Goal: Navigation & Orientation: Find specific page/section

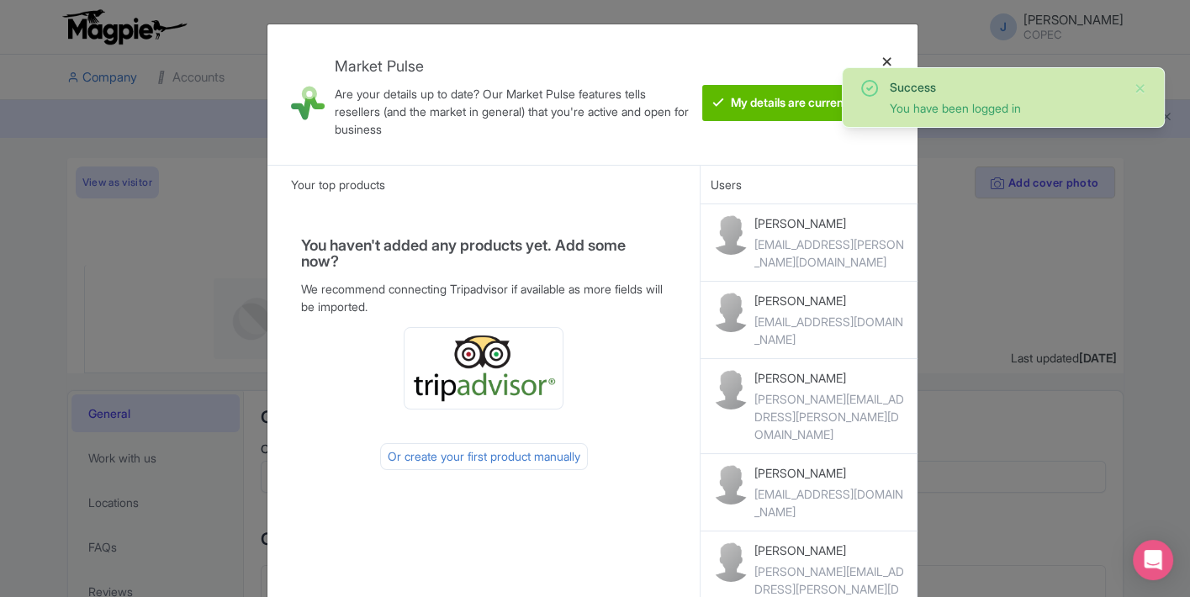
click at [874, 60] on div at bounding box center [887, 95] width 40 height 114
click at [883, 63] on div at bounding box center [887, 95] width 40 height 114
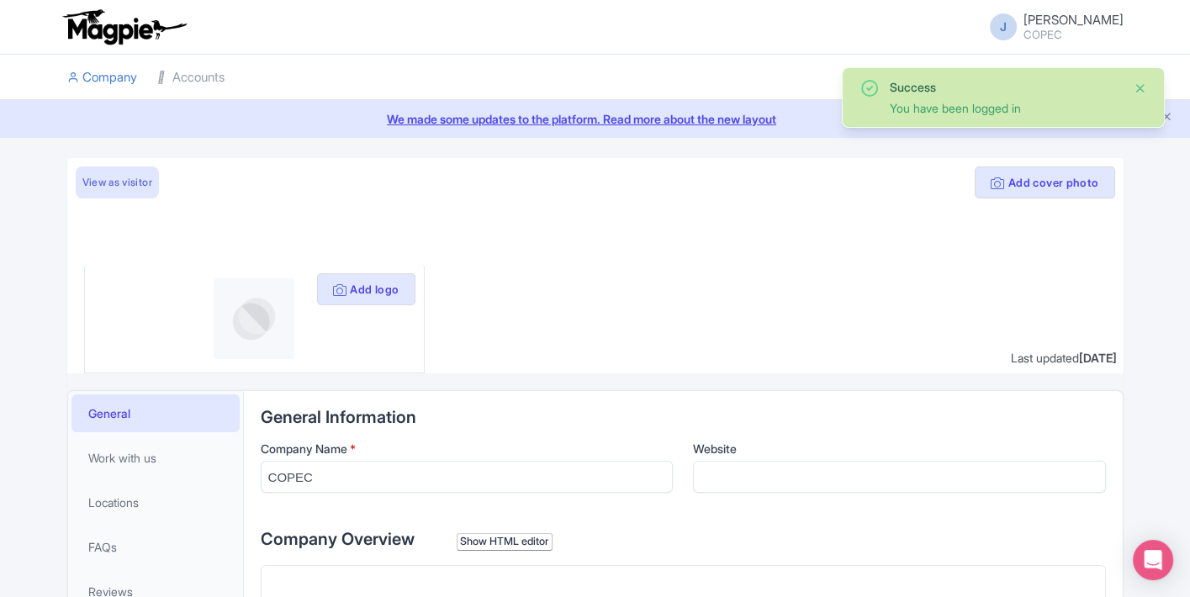
click at [1135, 85] on button "Close" at bounding box center [1139, 88] width 13 height 20
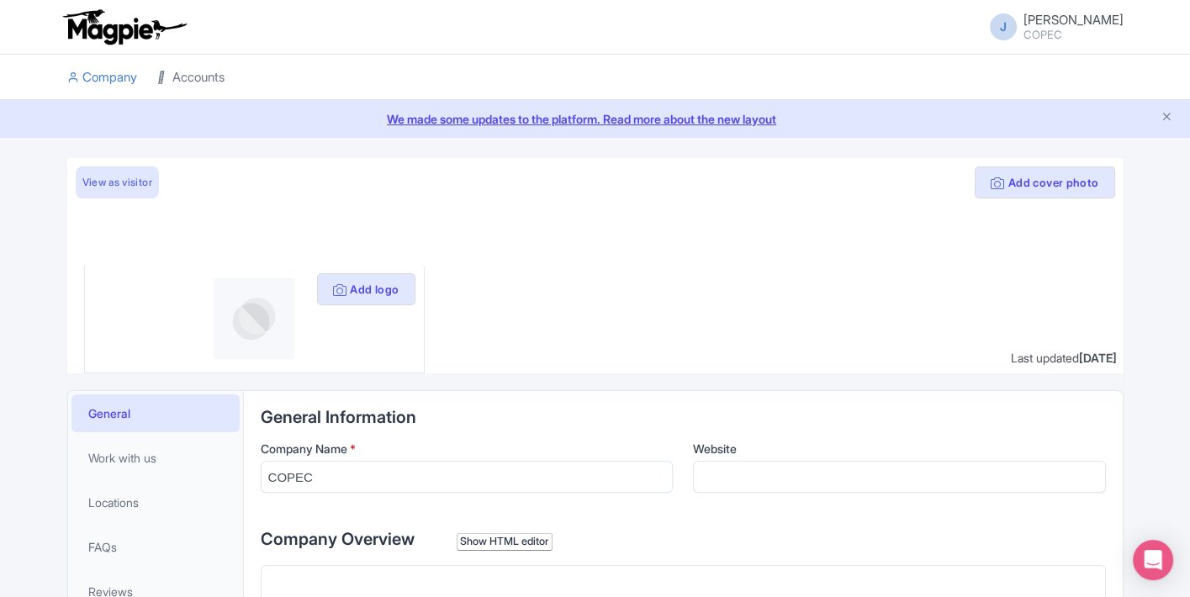
click at [190, 66] on link "Accounts" at bounding box center [190, 78] width 67 height 46
click at [203, 73] on link "Accounts" at bounding box center [190, 78] width 67 height 46
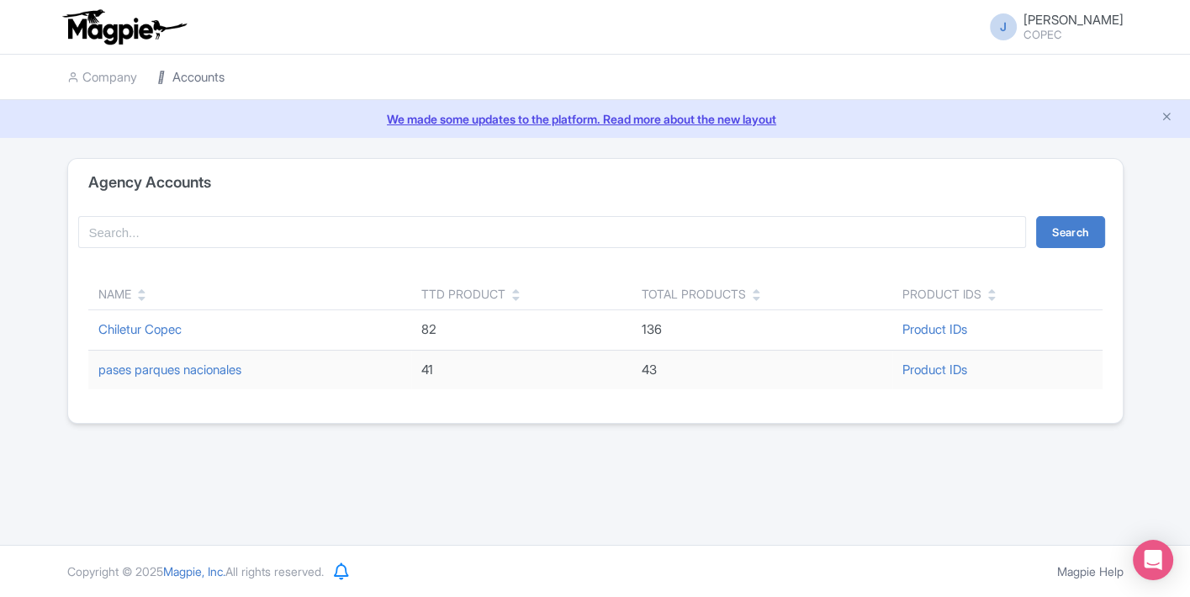
click at [185, 79] on link "Accounts" at bounding box center [190, 78] width 67 height 46
click at [135, 325] on link "Chiletur Copec" at bounding box center [139, 329] width 83 height 16
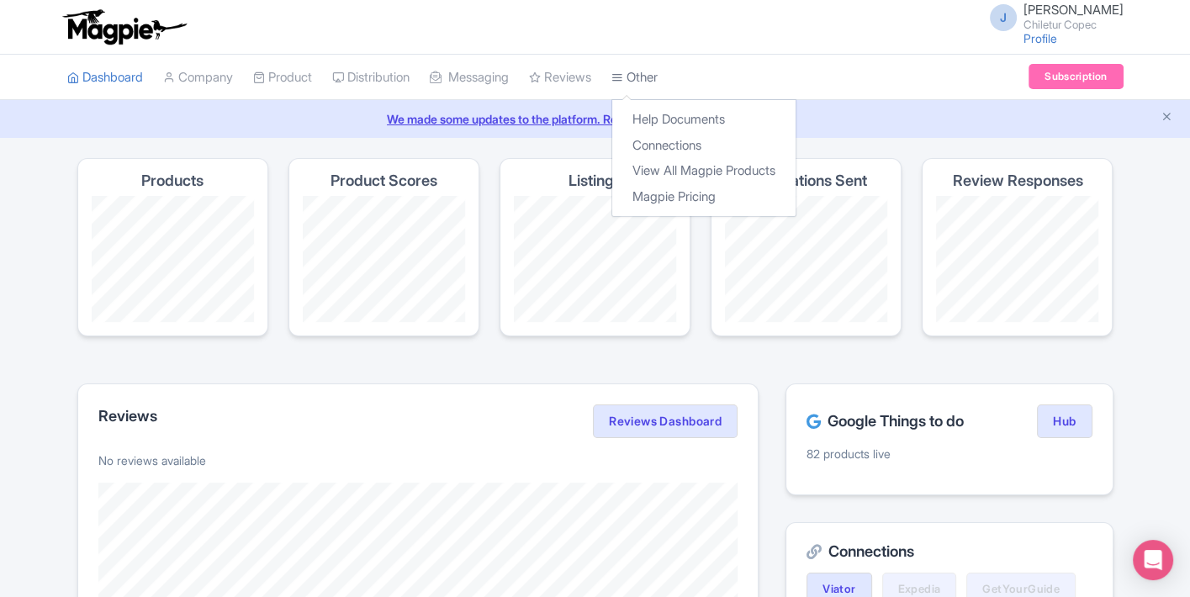
click at [623, 81] on icon at bounding box center [617, 77] width 12 height 12
click at [747, 147] on link "Connections" at bounding box center [703, 146] width 183 height 26
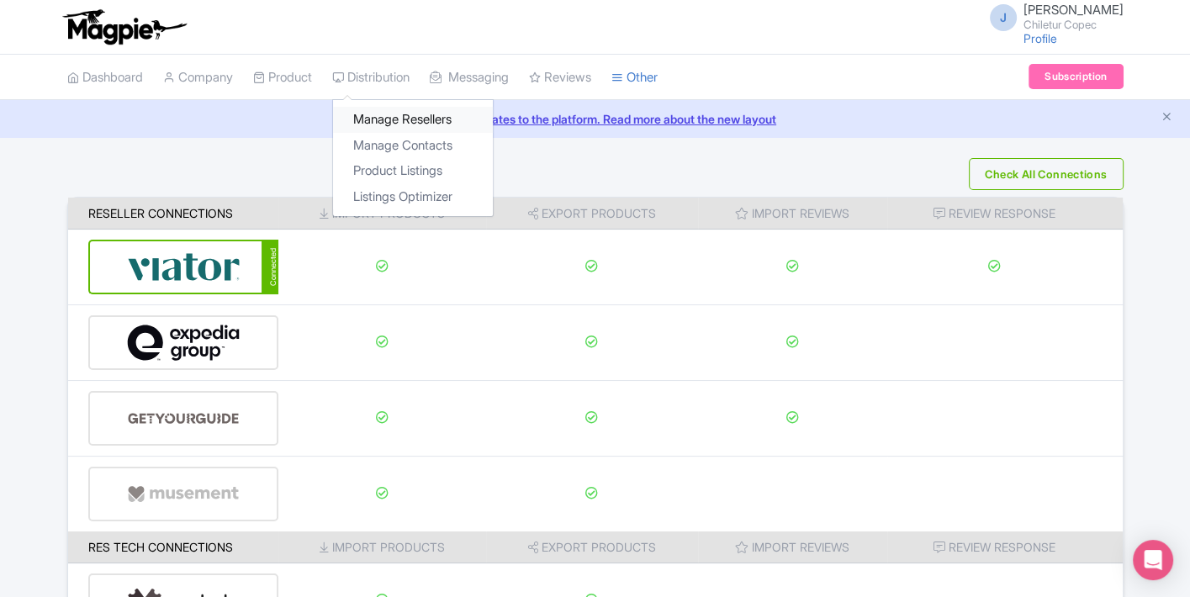
click at [402, 114] on link "Manage Resellers" at bounding box center [413, 120] width 160 height 26
